Goal: Transaction & Acquisition: Purchase product/service

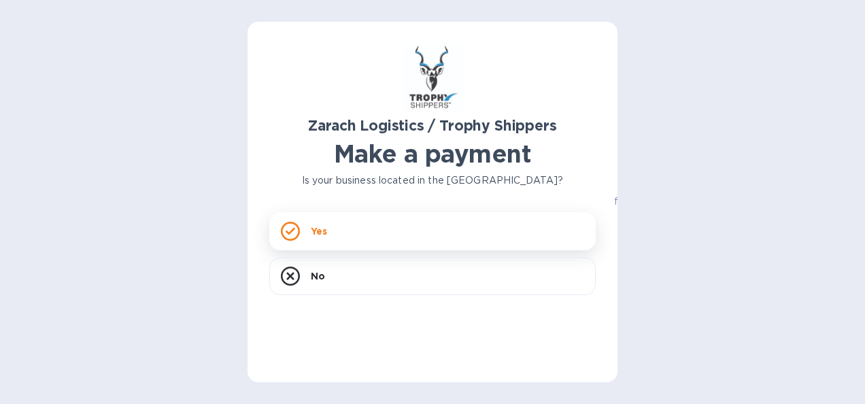
click at [295, 233] on icon at bounding box center [290, 231] width 19 height 19
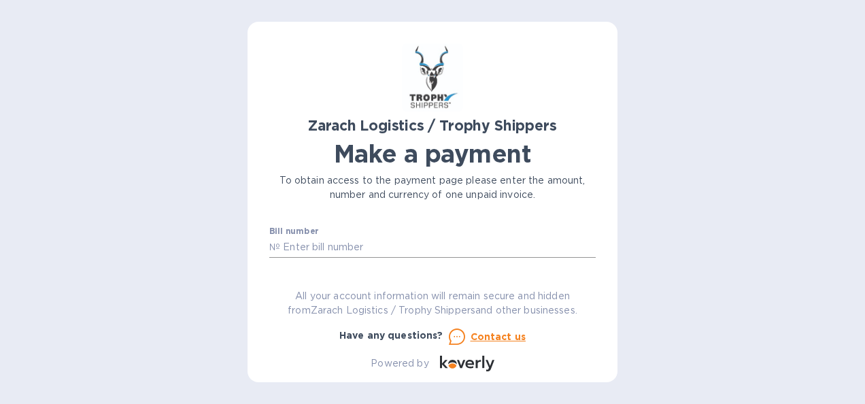
click at [361, 244] on input "text" at bounding box center [438, 247] width 316 height 20
click at [679, 173] on div "Zarach Logistics / Trophy Shippers Make a payment To obtain access to the payme…" at bounding box center [432, 202] width 865 height 404
click at [368, 249] on input "text" at bounding box center [438, 247] width 316 height 20
paste input "B00169947"
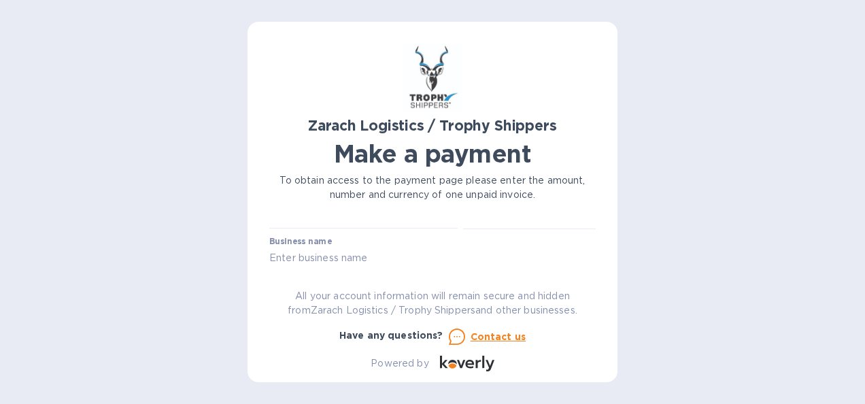
type input "B00169947"
click at [346, 248] on input "text" at bounding box center [432, 258] width 327 height 20
type input "Centeur Imports LLC"
click at [329, 248] on input "text" at bounding box center [367, 245] width 182 height 20
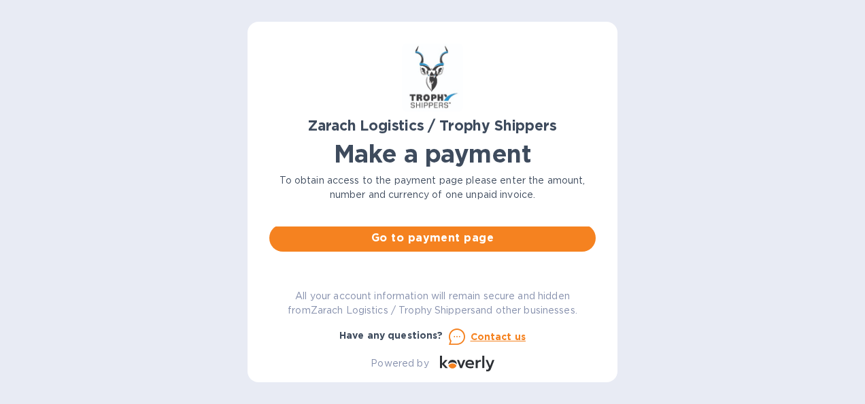
scroll to position [119, 0]
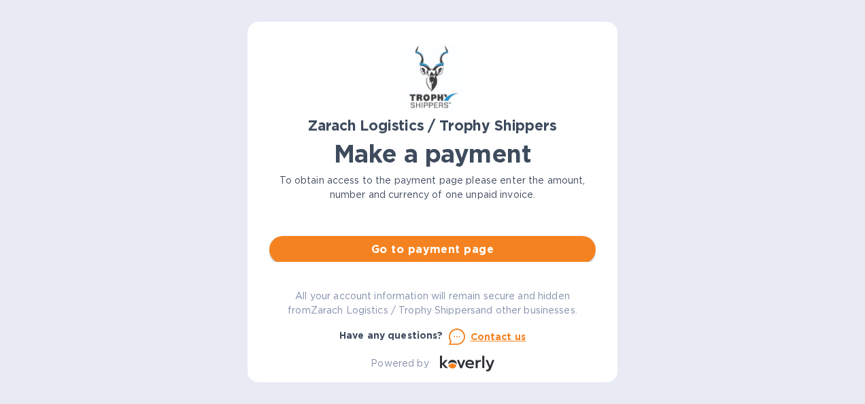
type input "2,000.00"
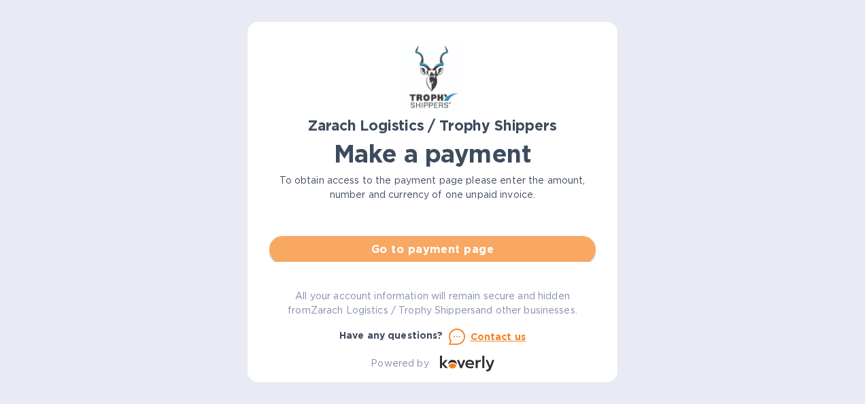
click at [434, 250] on span "Go to payment page" at bounding box center [432, 250] width 305 height 16
